Goal: Transaction & Acquisition: Purchase product/service

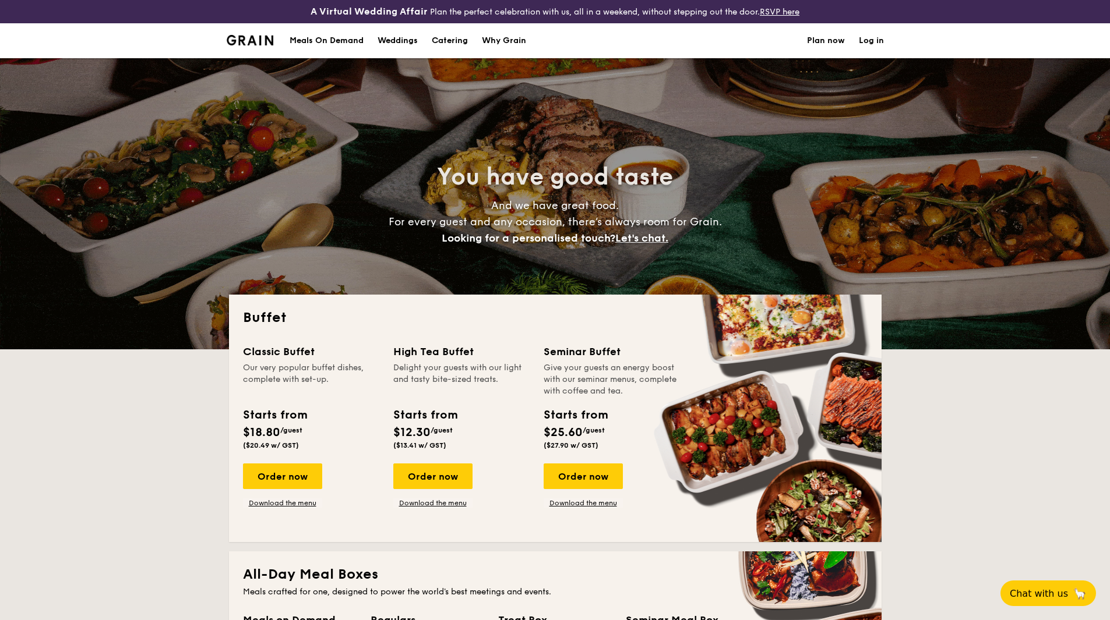
select select
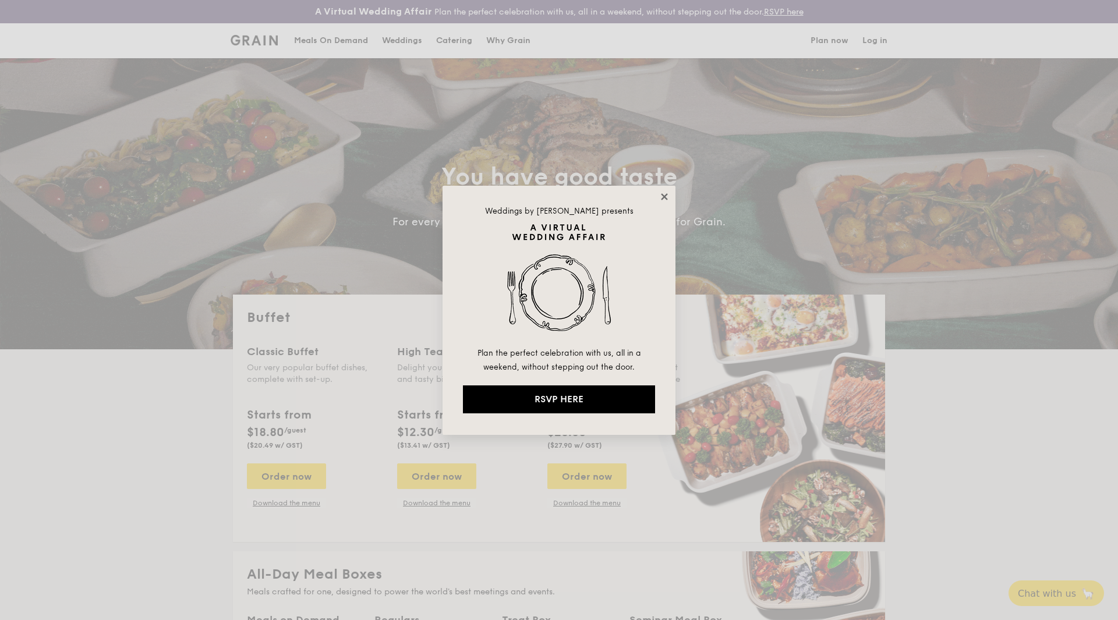
click at [666, 198] on icon at bounding box center [664, 196] width 6 height 6
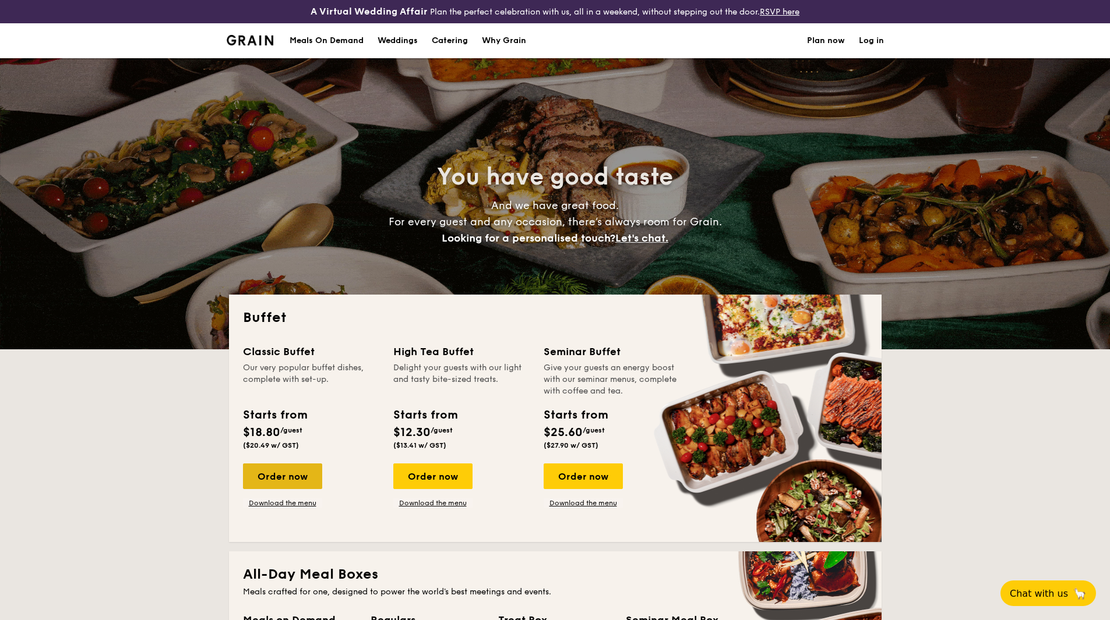
click at [291, 478] on div "Order now" at bounding box center [282, 477] width 79 height 26
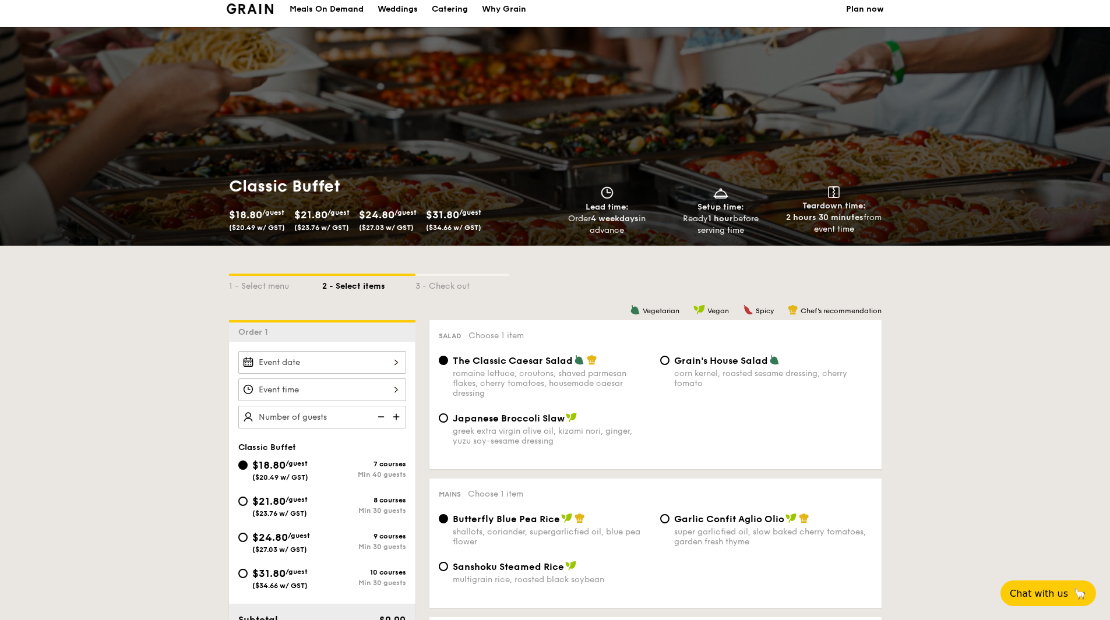
scroll to position [233, 0]
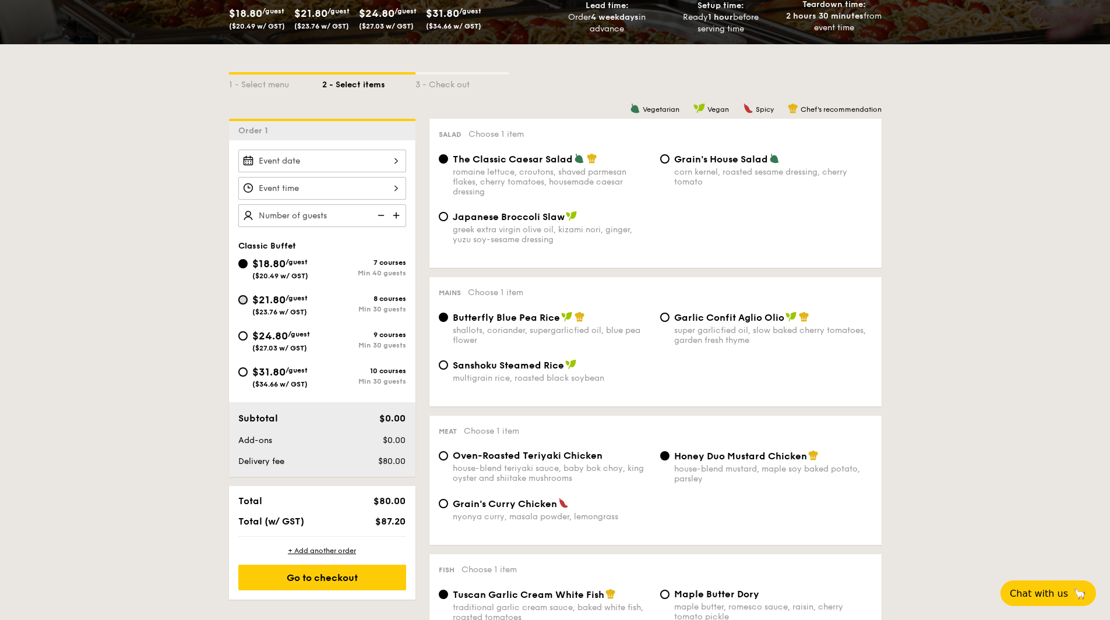
click at [246, 299] on input "$21.80 /guest ($23.76 w/ GST) 8 courses Min 30 guests" at bounding box center [242, 299] width 9 height 9
radio input "true"
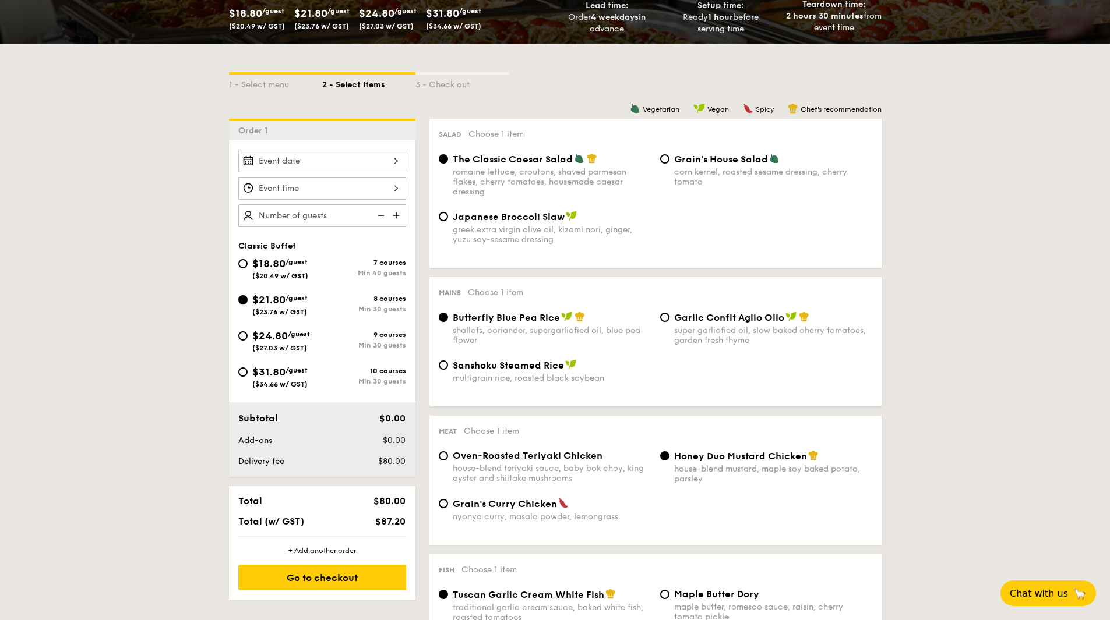
radio input "true"
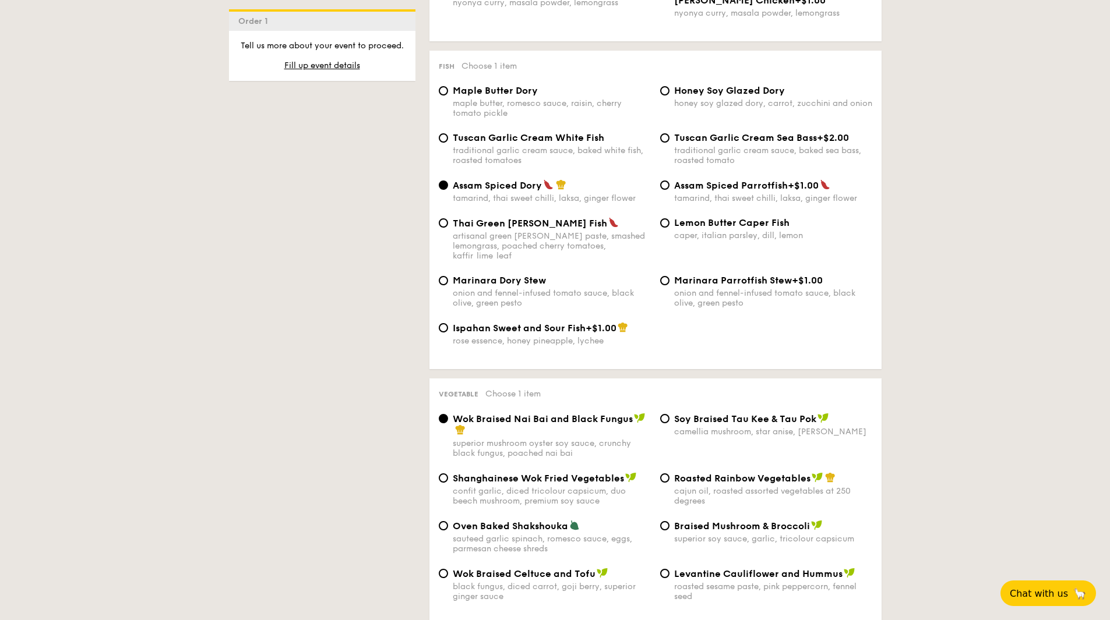
scroll to position [1398, 0]
